Goal: Information Seeking & Learning: Learn about a topic

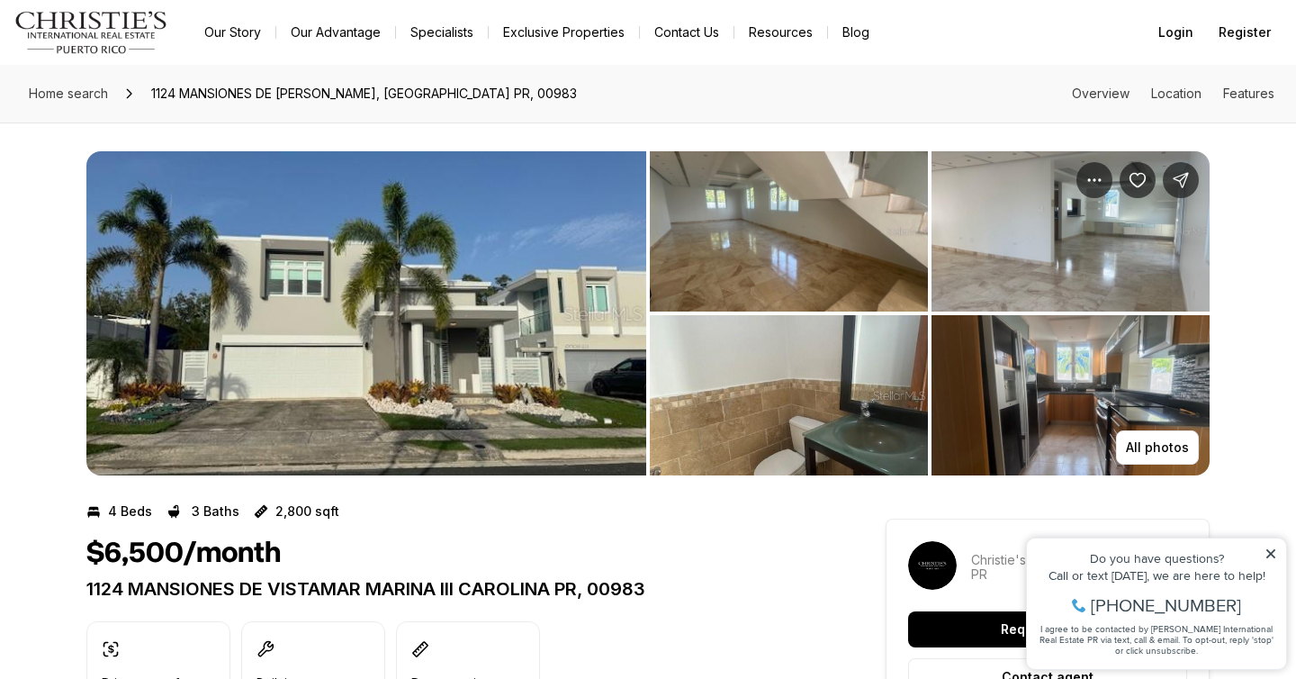
click at [374, 293] on img "View image gallery" at bounding box center [366, 313] width 560 height 324
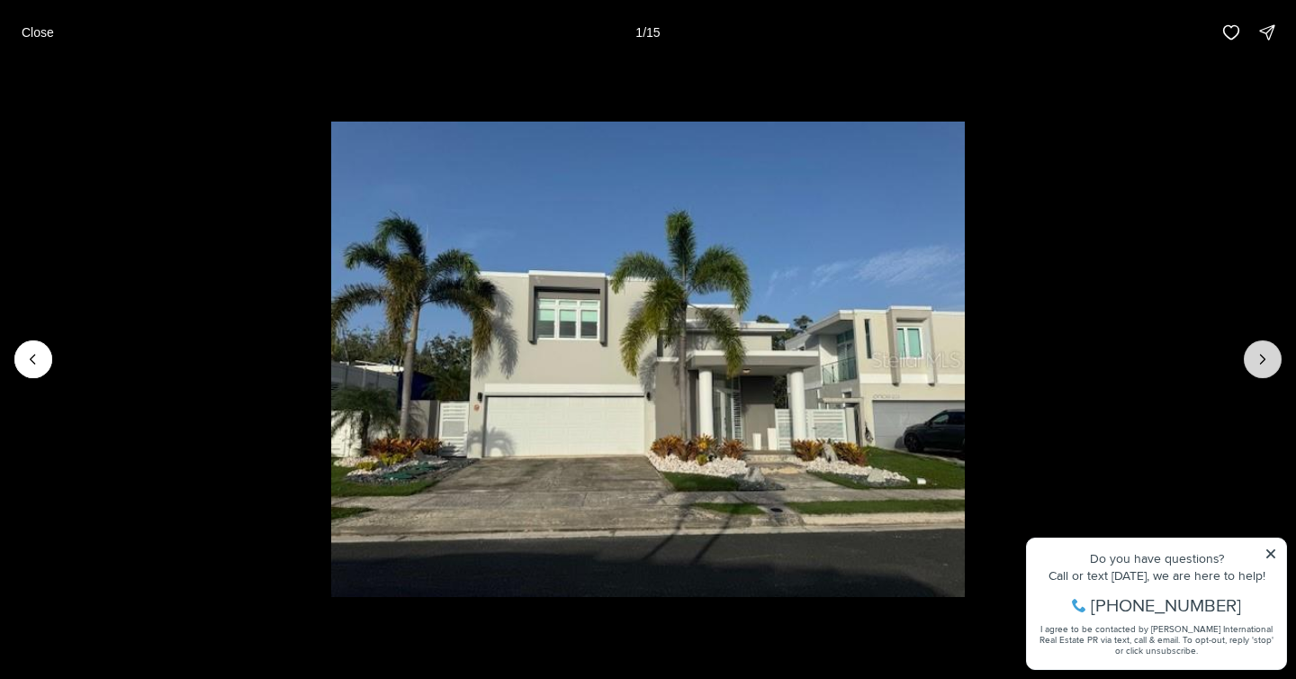
click at [1266, 362] on icon "Next slide" at bounding box center [1263, 359] width 18 height 18
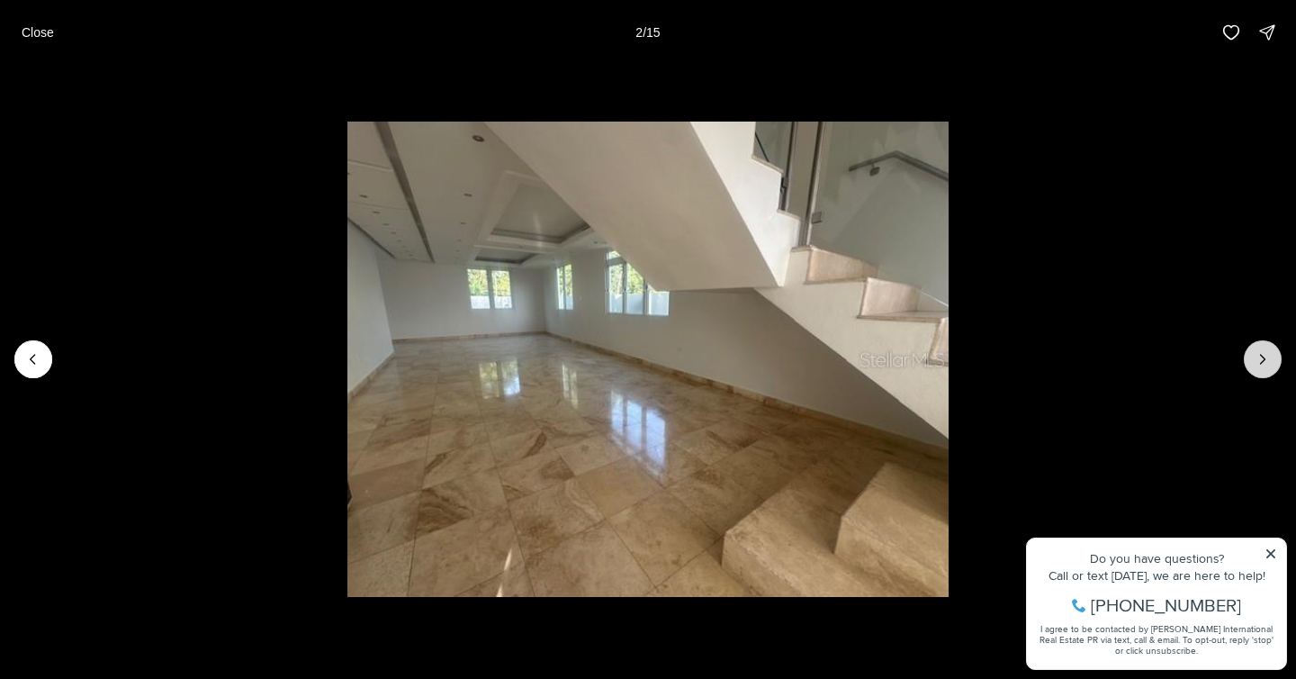
click at [1265, 364] on icon "Next slide" at bounding box center [1263, 359] width 18 height 18
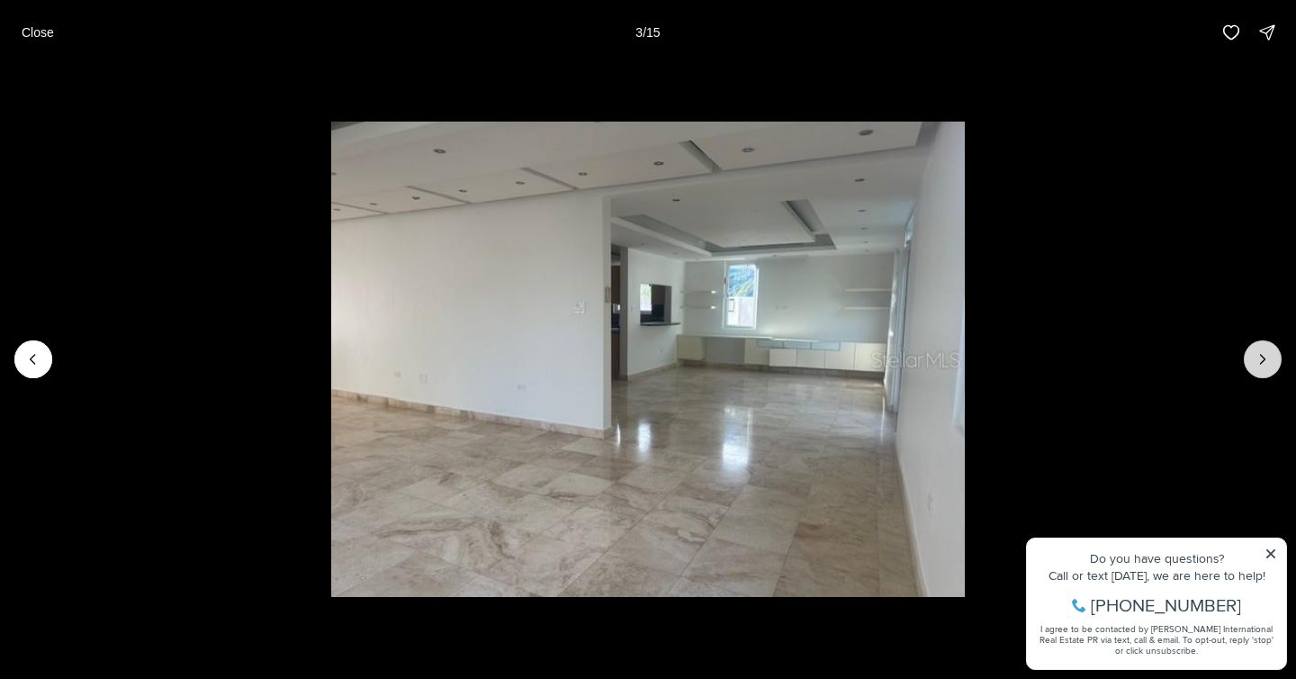
click at [1265, 365] on icon "Next slide" at bounding box center [1263, 359] width 18 height 18
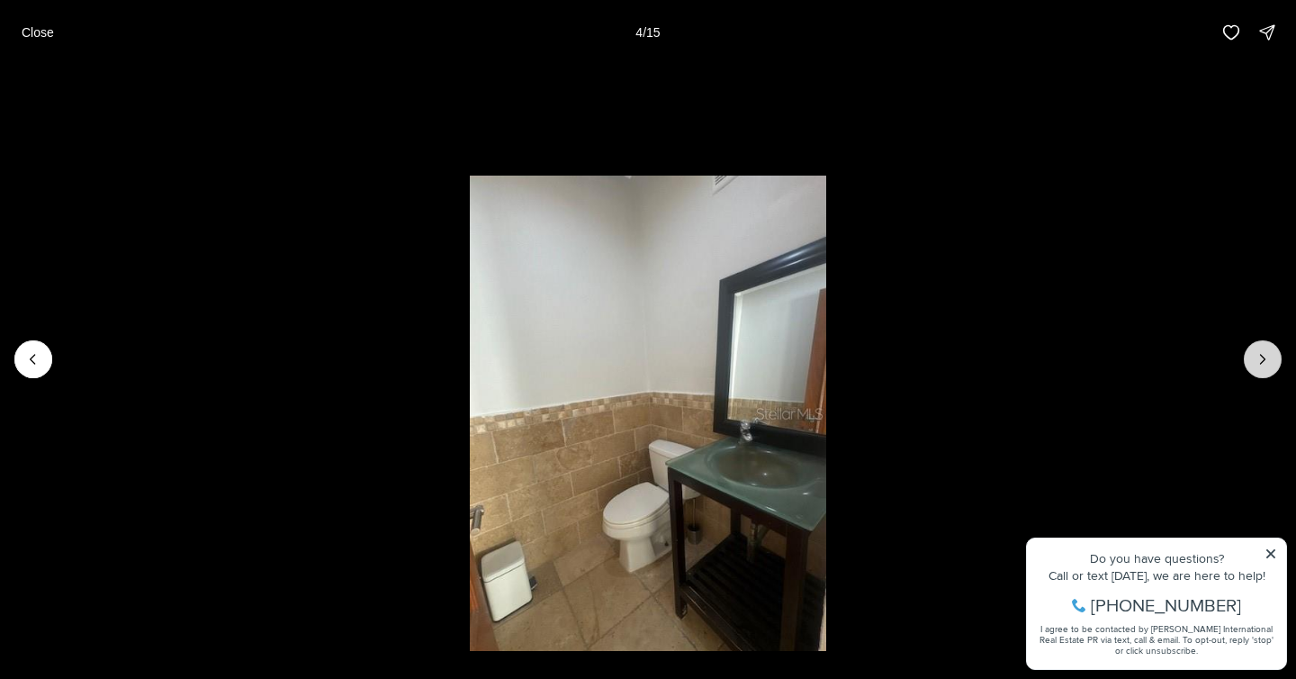
click at [1265, 365] on icon "Next slide" at bounding box center [1263, 359] width 18 height 18
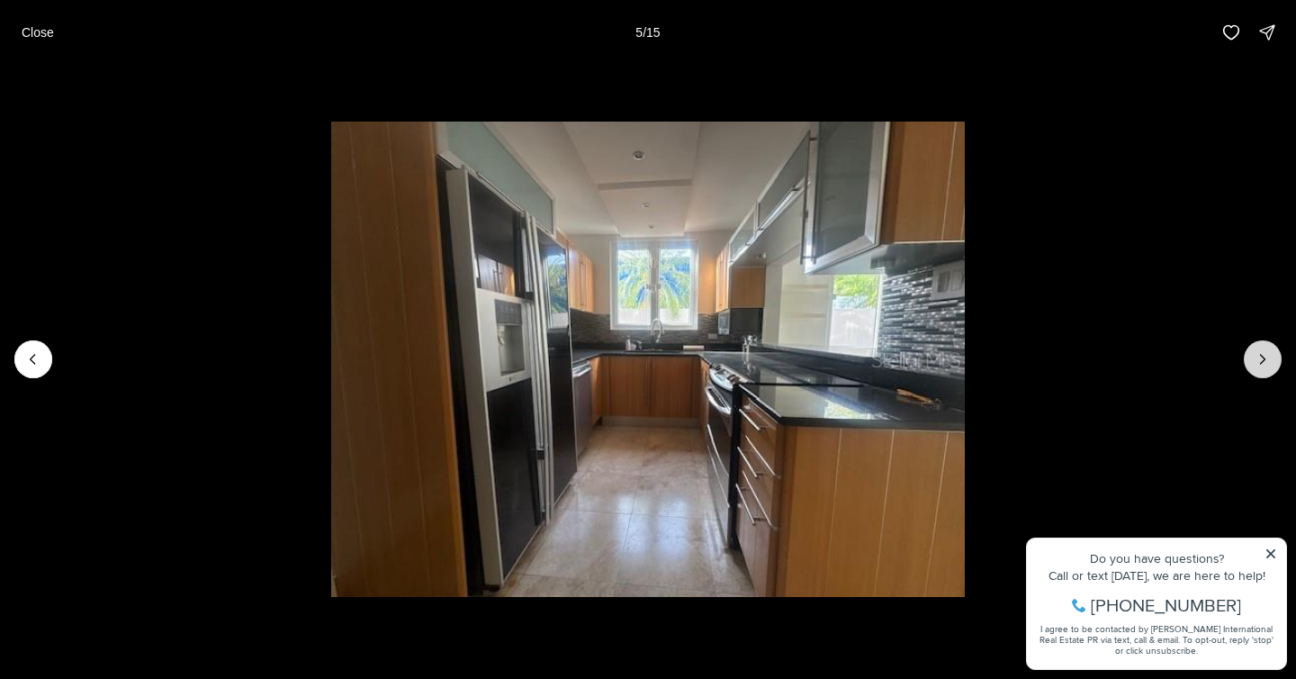
click at [1267, 367] on icon "Next slide" at bounding box center [1263, 359] width 18 height 18
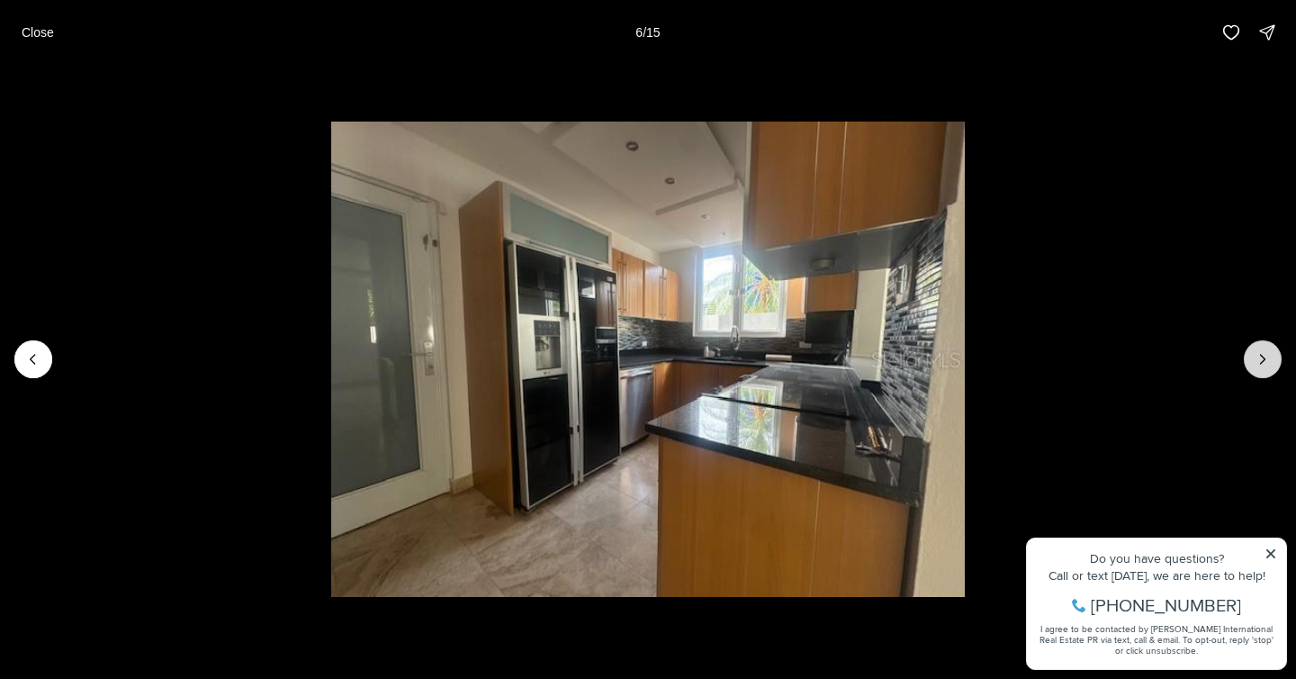
click at [1267, 369] on button "Next slide" at bounding box center [1263, 359] width 38 height 38
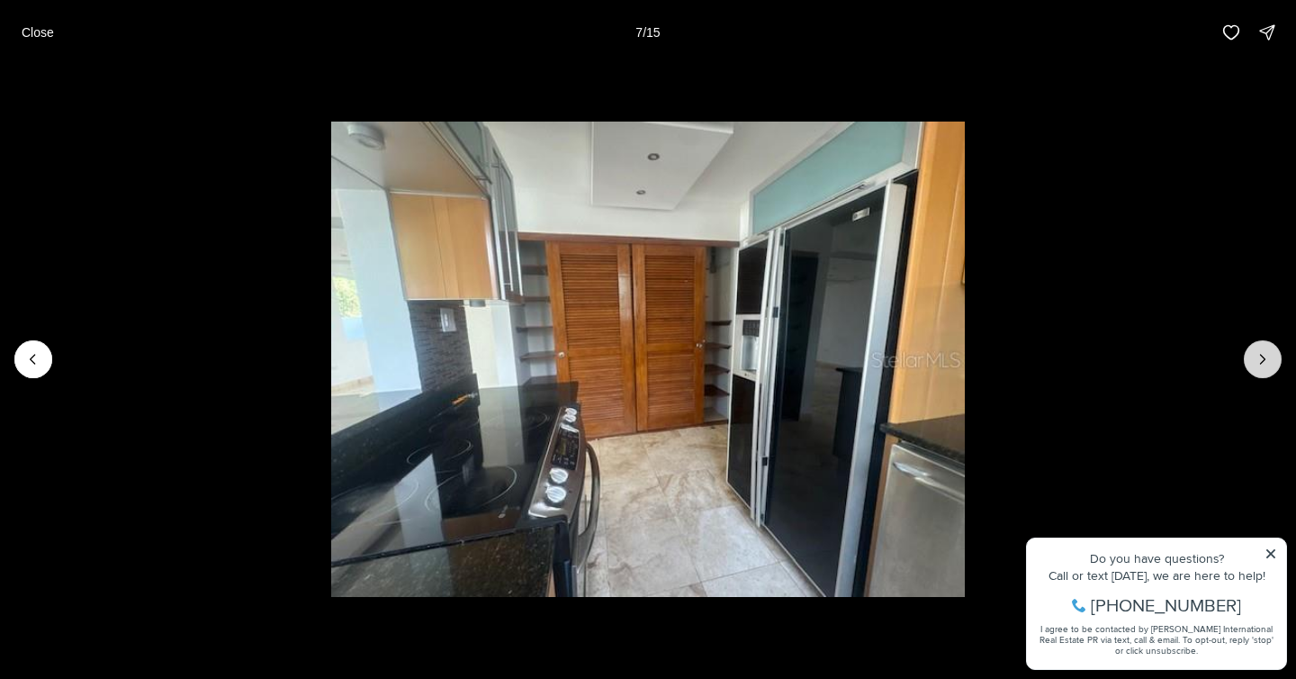
click at [1268, 371] on button "Next slide" at bounding box center [1263, 359] width 38 height 38
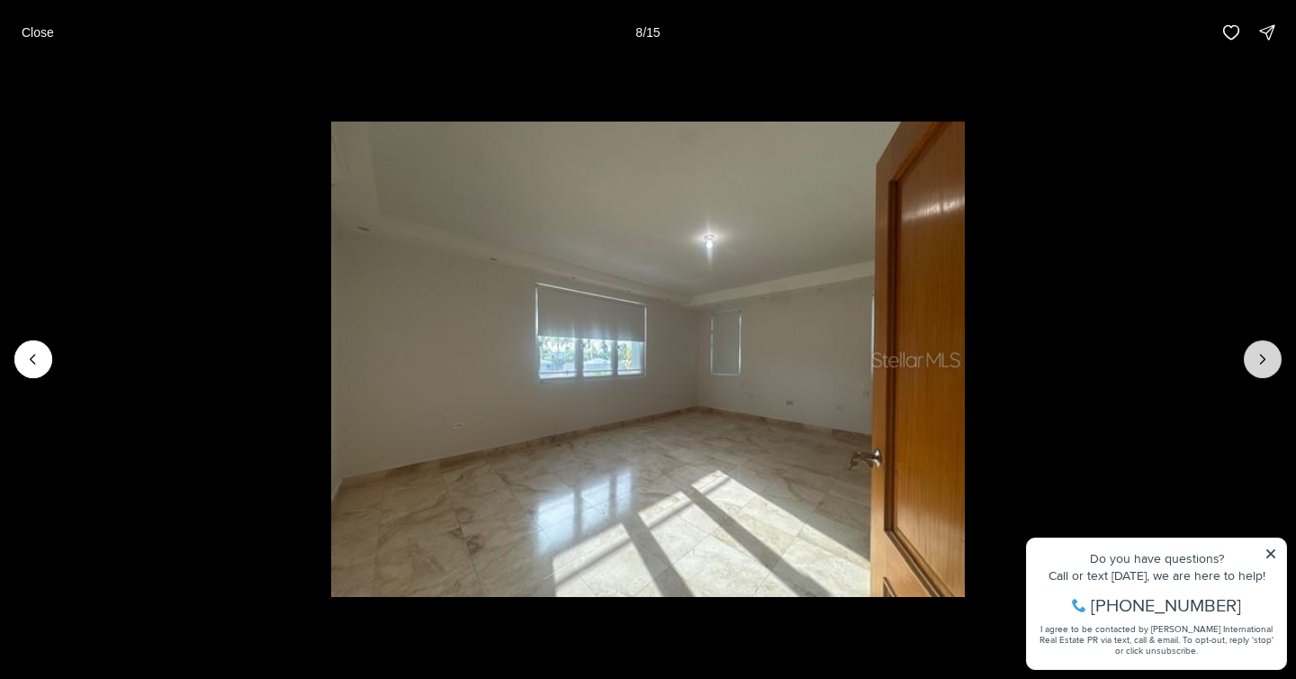
click at [1270, 374] on button "Next slide" at bounding box center [1263, 359] width 38 height 38
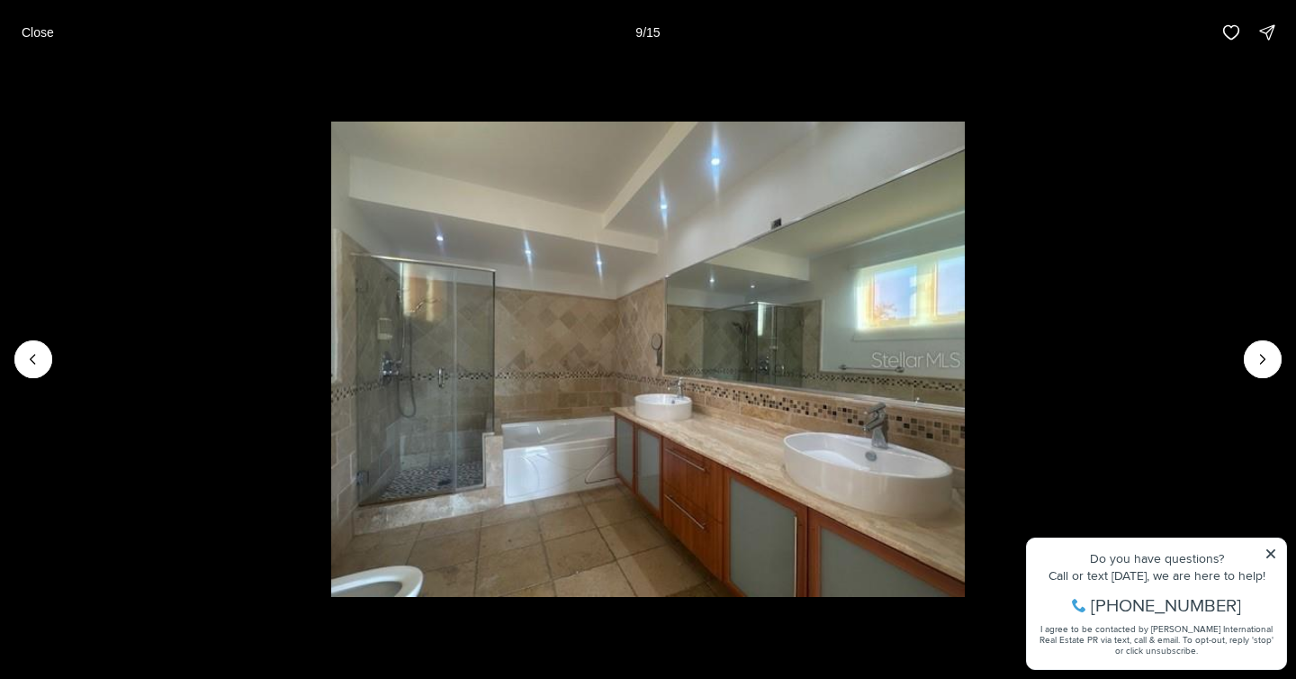
click at [1270, 377] on li "9 of 15" at bounding box center [648, 359] width 1296 height 589
click at [1267, 365] on icon "Next slide" at bounding box center [1263, 359] width 18 height 18
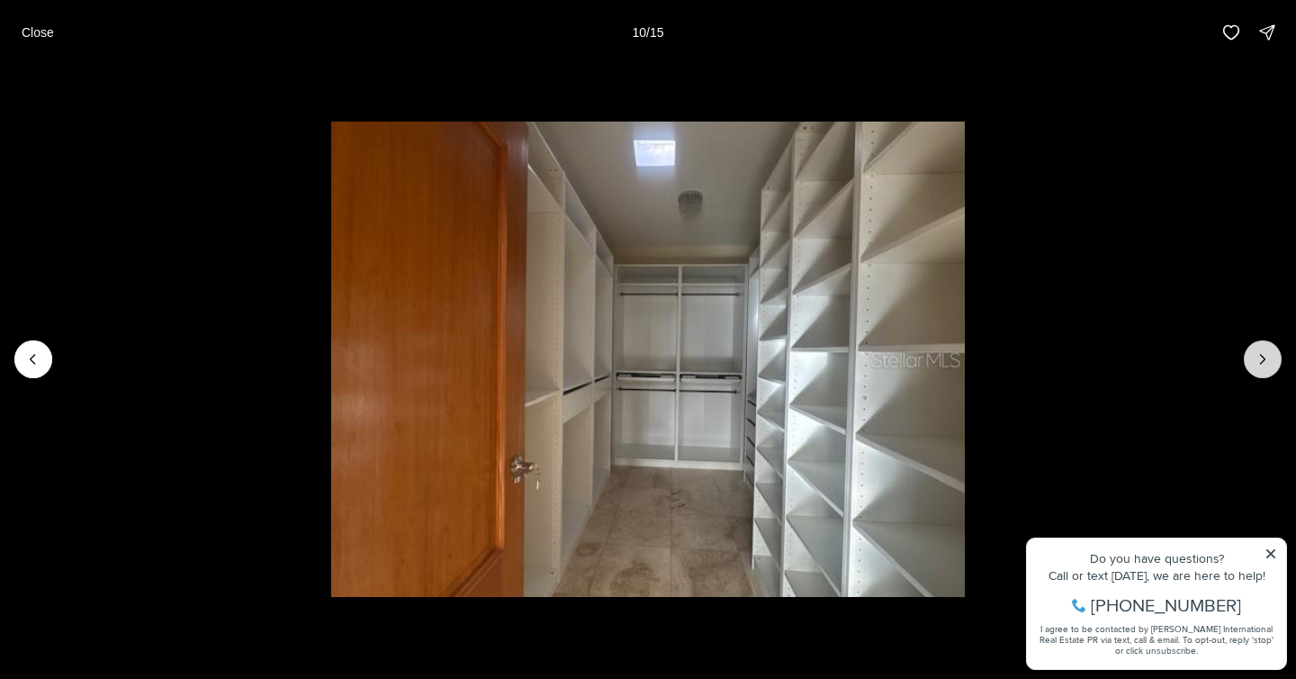
click at [1267, 365] on icon "Next slide" at bounding box center [1263, 359] width 18 height 18
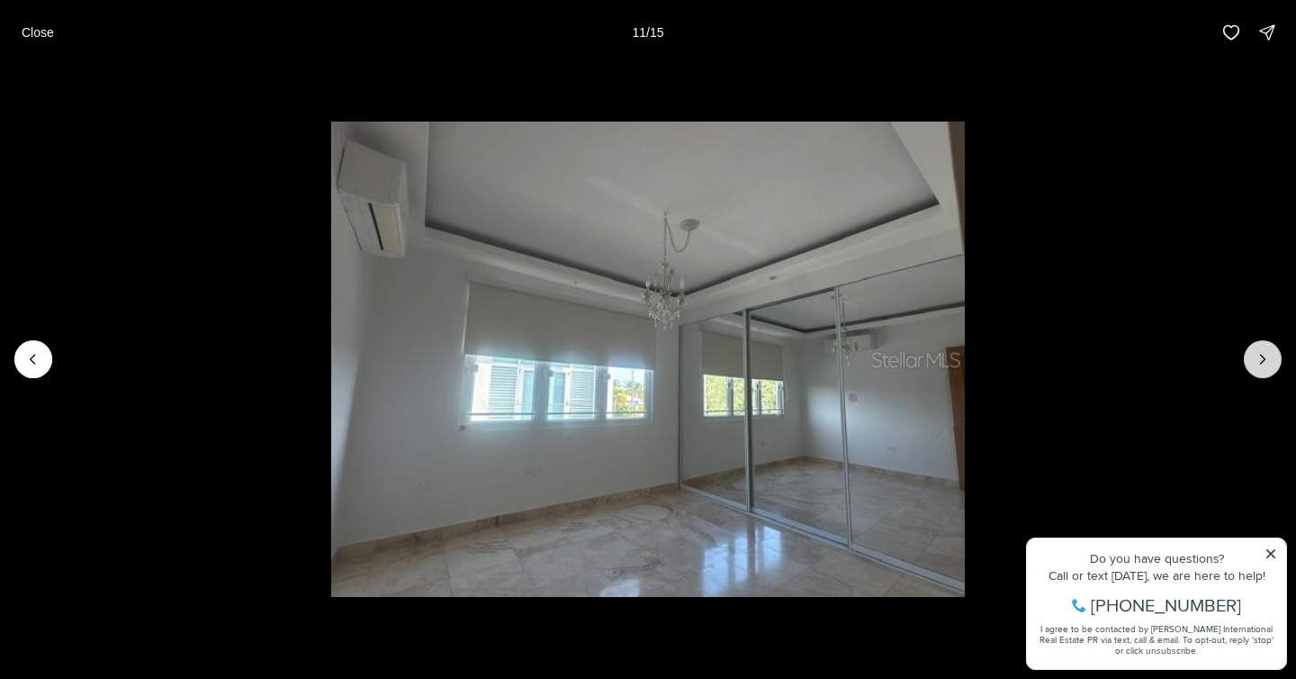
click at [1267, 366] on icon "Next slide" at bounding box center [1263, 359] width 18 height 18
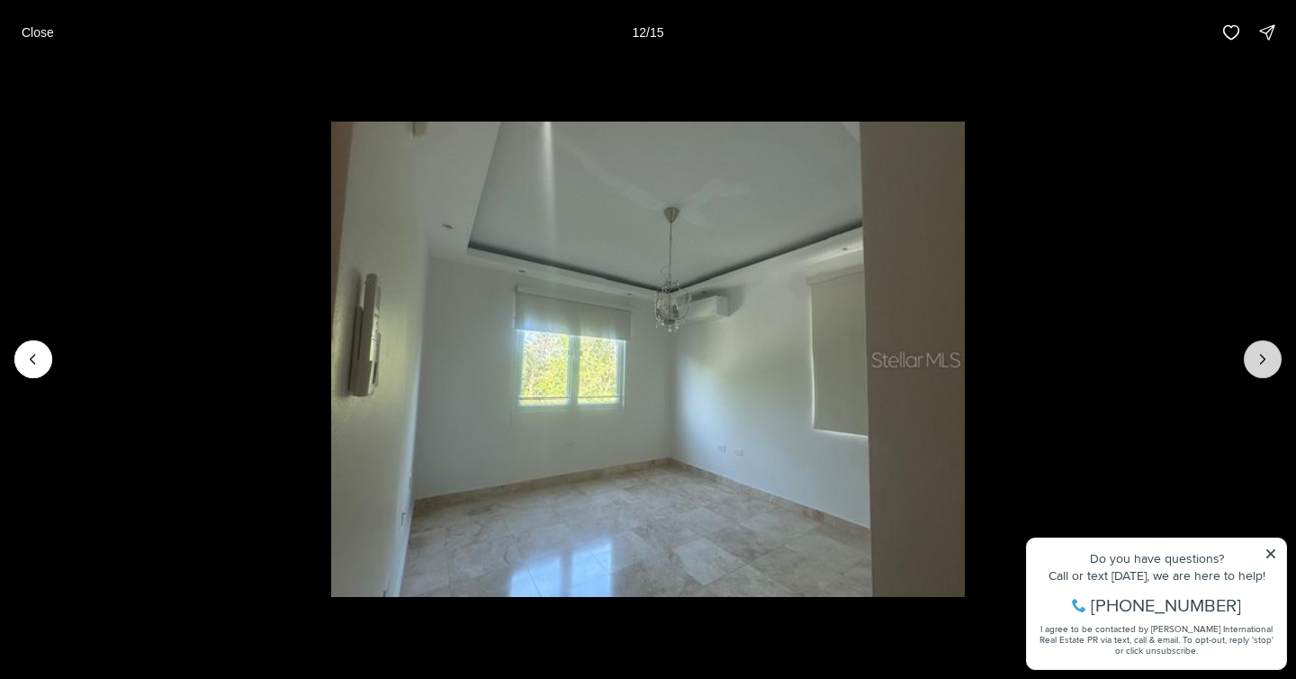
click at [1269, 367] on icon "Next slide" at bounding box center [1263, 359] width 18 height 18
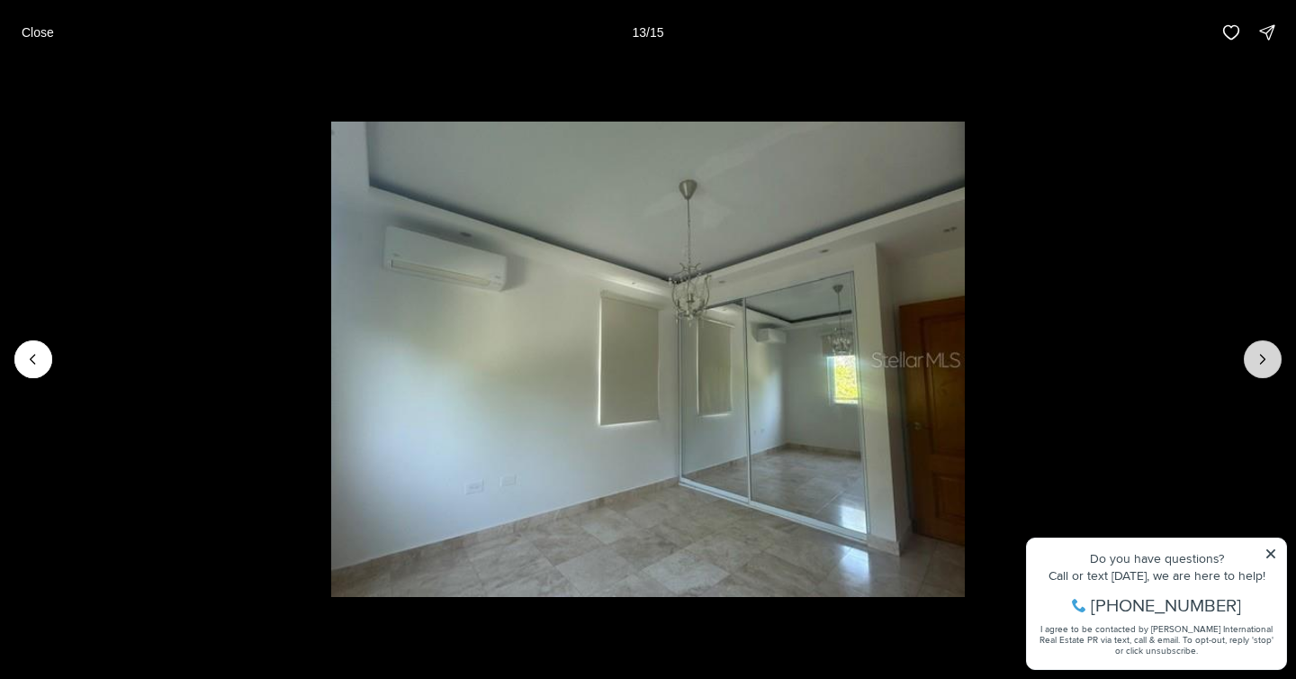
click at [1270, 369] on button "Next slide" at bounding box center [1263, 359] width 38 height 38
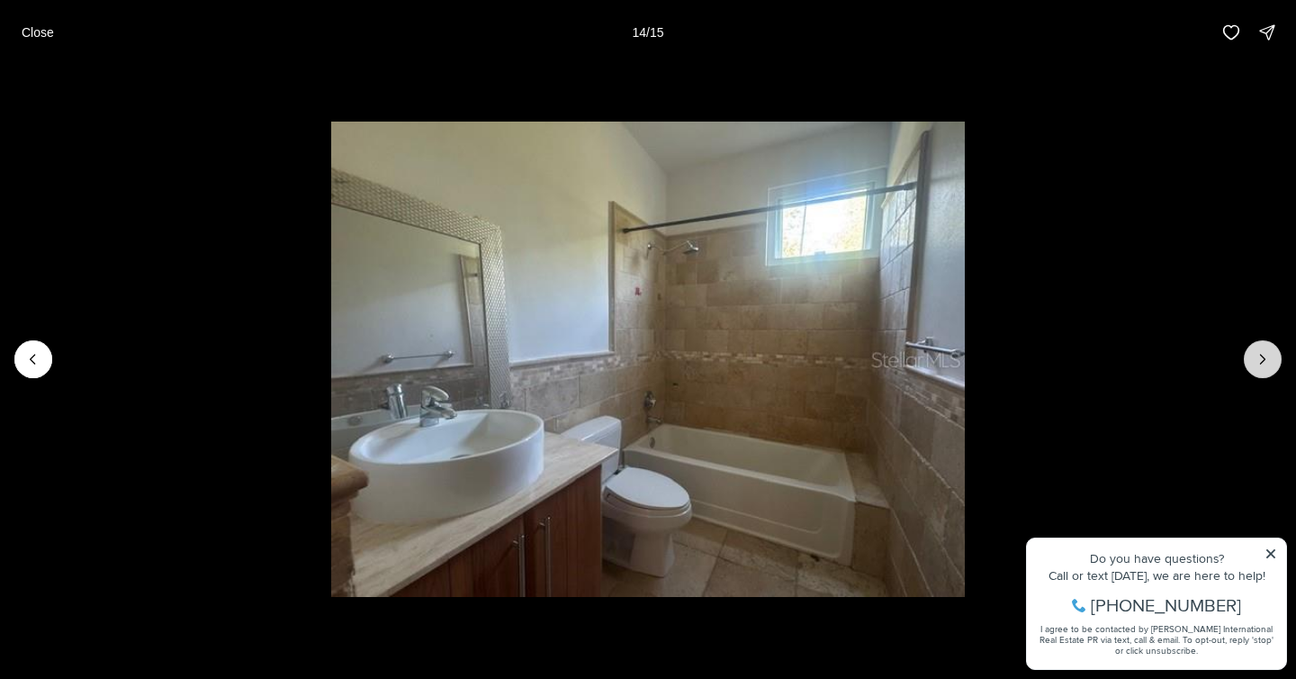
click at [1272, 372] on button "Next slide" at bounding box center [1263, 359] width 38 height 38
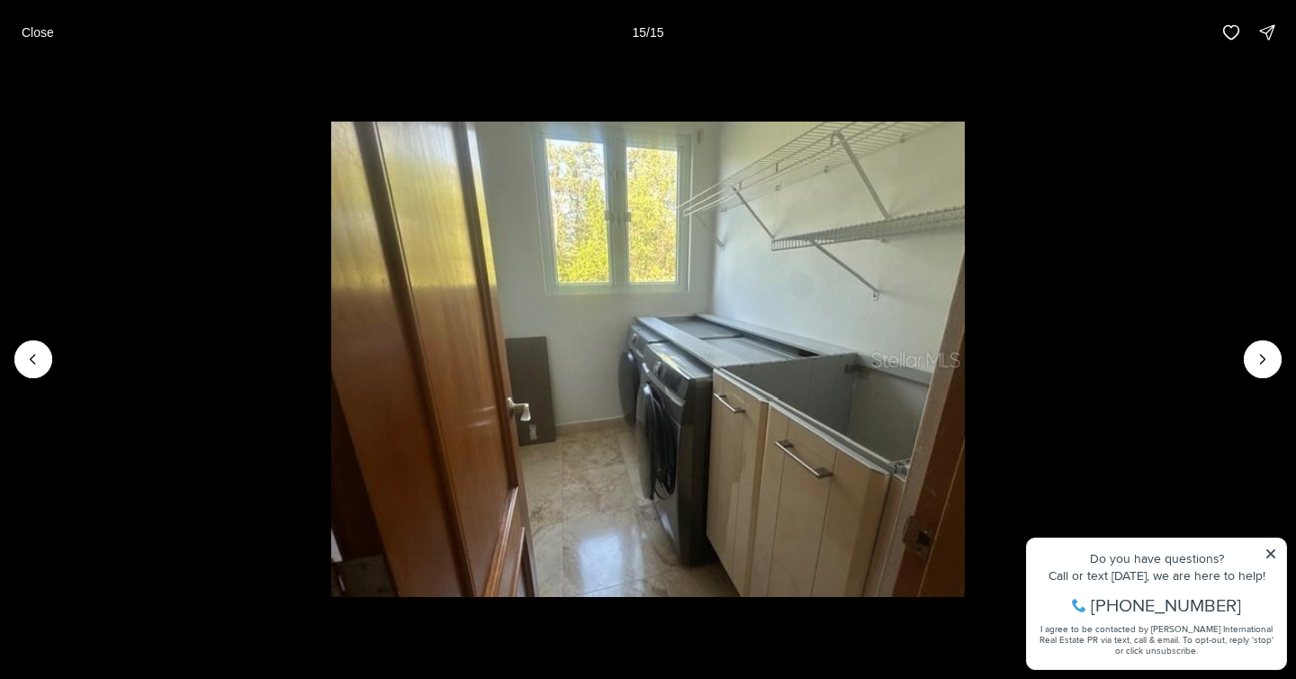
click at [1270, 373] on div at bounding box center [1263, 359] width 38 height 38
click at [1265, 367] on div at bounding box center [1263, 359] width 38 height 38
click at [1266, 369] on div at bounding box center [1263, 359] width 38 height 38
click at [1265, 366] on div at bounding box center [1263, 359] width 38 height 38
click at [1265, 367] on div at bounding box center [1263, 359] width 38 height 38
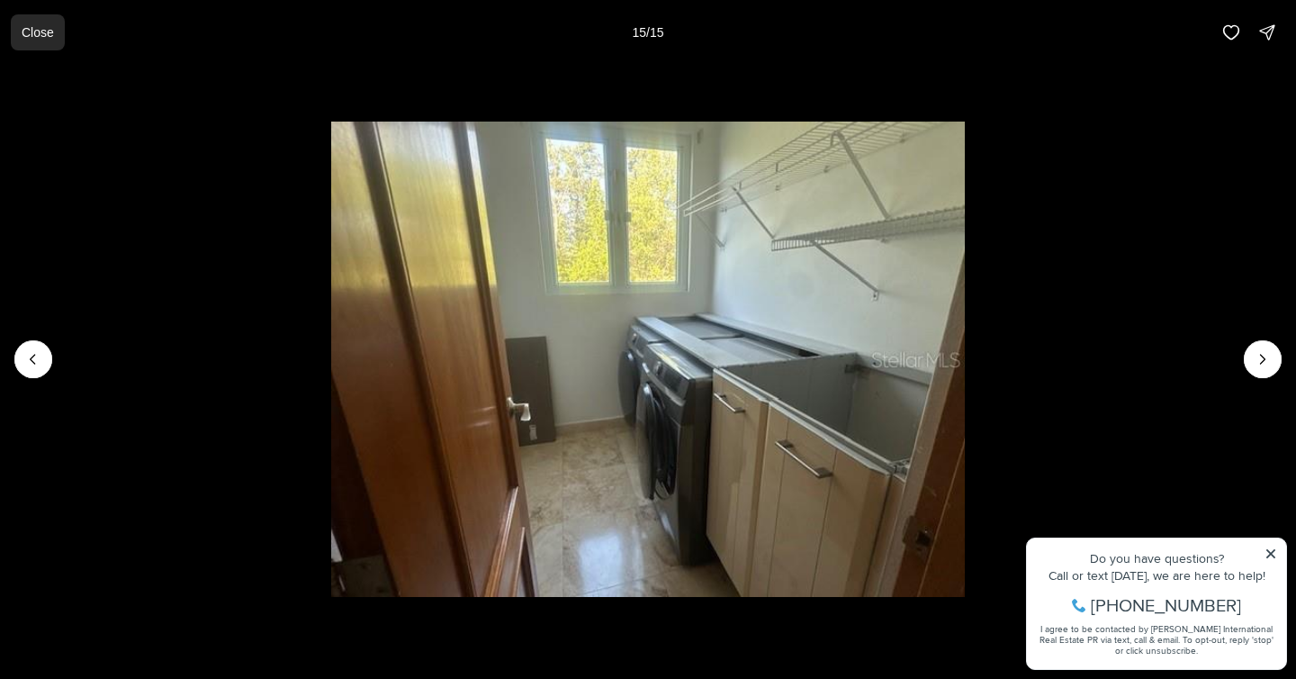
click at [41, 25] on p "Close" at bounding box center [38, 32] width 32 height 14
